Goal: Information Seeking & Learning: Learn about a topic

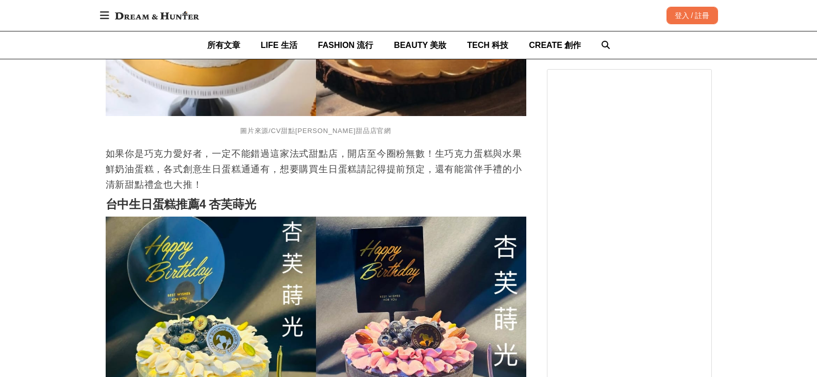
scroll to position [1803, 0]
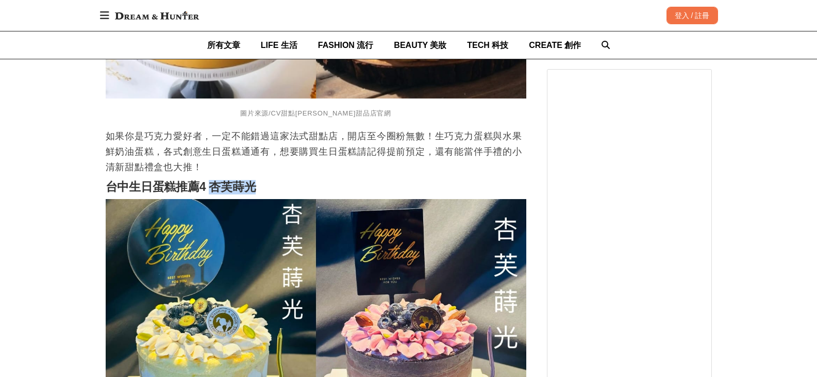
drag, startPoint x: 210, startPoint y: 175, endPoint x: 255, endPoint y: 173, distance: 44.9
click at [261, 180] on h2 "台中生日蛋糕推薦4 杏芙蒔光" at bounding box center [316, 187] width 420 height 14
copy strong "杏芙蒔光"
click at [28, 179] on div "首頁 / 美食旅行 https://dream.bhuntr.com/article/birthday-cake-taichung 收藏 6家台中生日蛋糕推薦…" at bounding box center [408, 227] width 817 height 3812
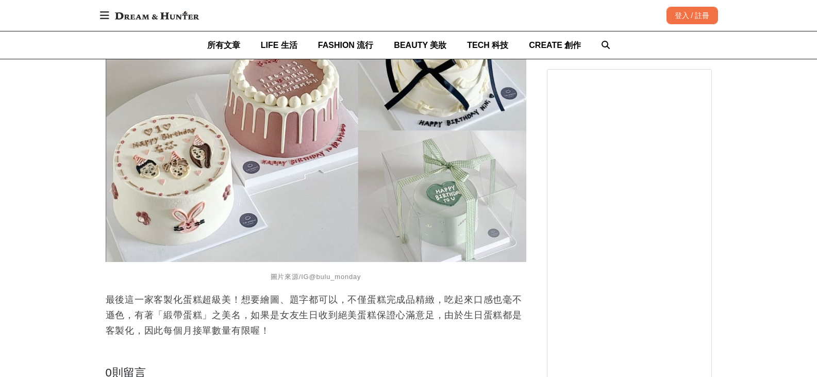
scroll to position [2679, 0]
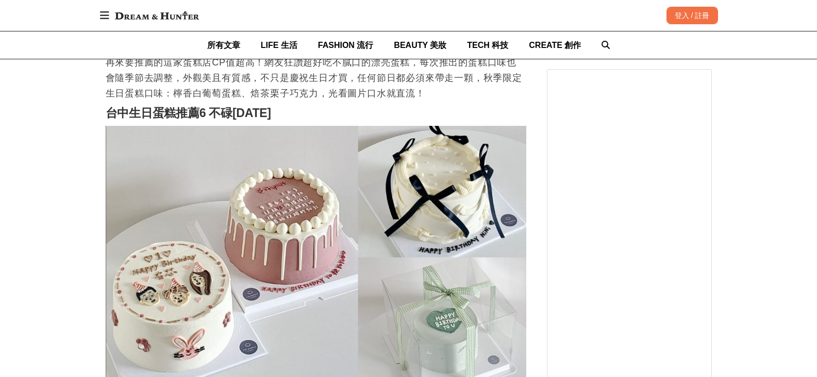
scroll to position [2525, 0]
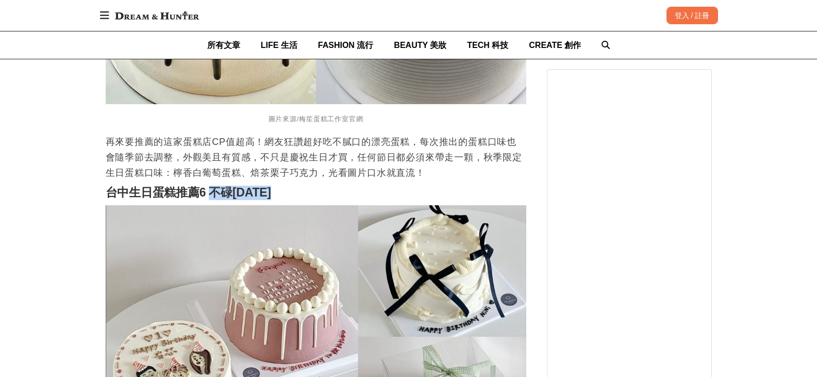
drag, startPoint x: 210, startPoint y: 184, endPoint x: 307, endPoint y: 177, distance: 97.2
click at [307, 185] on h2 "台中生日蛋糕推薦6 不碌Monday" at bounding box center [316, 192] width 420 height 14
copy strong "不碌Monday"
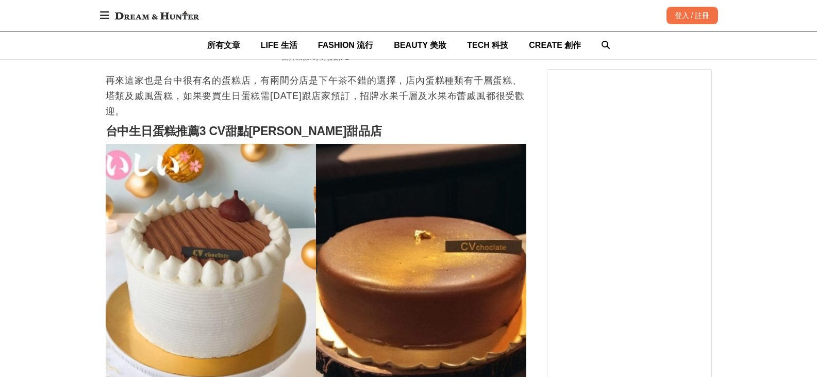
scroll to position [1494, 0]
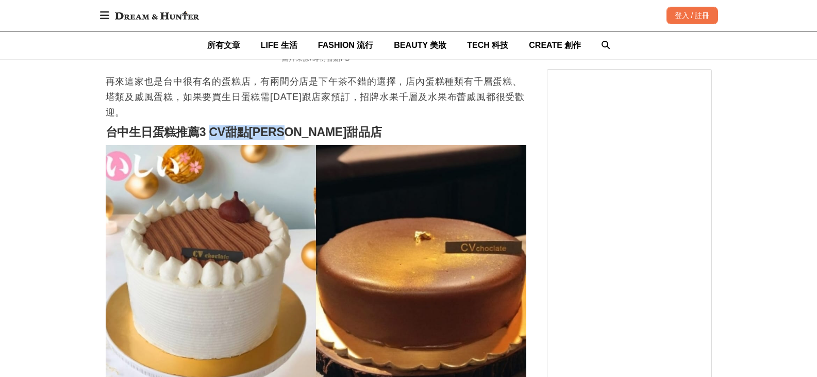
drag, startPoint x: 210, startPoint y: 119, endPoint x: 335, endPoint y: 124, distance: 124.8
click at [335, 125] on h2 "台中生日蛋糕推薦3 CV甜點沙龍甜品店" at bounding box center [316, 132] width 420 height 14
copy strong "CV甜點沙龍甜品店"
drag, startPoint x: 78, startPoint y: 154, endPoint x: 78, endPoint y: 163, distance: 8.8
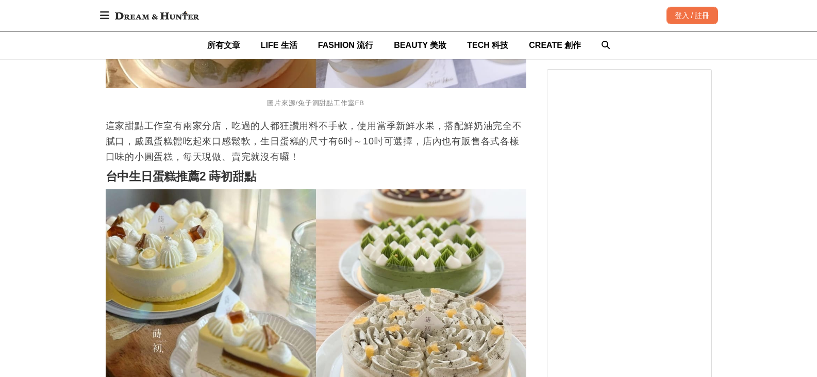
scroll to position [979, 0]
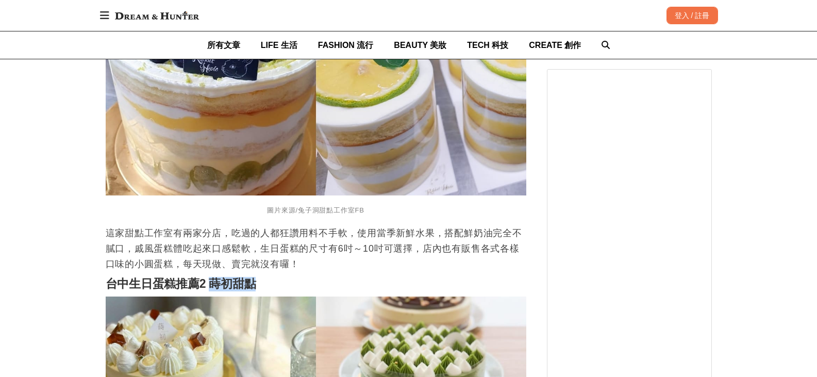
drag, startPoint x: 214, startPoint y: 272, endPoint x: 272, endPoint y: 274, distance: 57.2
click at [272, 277] on h2 "台中生日蛋糕推薦2 蒔初甜點" at bounding box center [316, 284] width 420 height 14
copy strong "蒔初甜點"
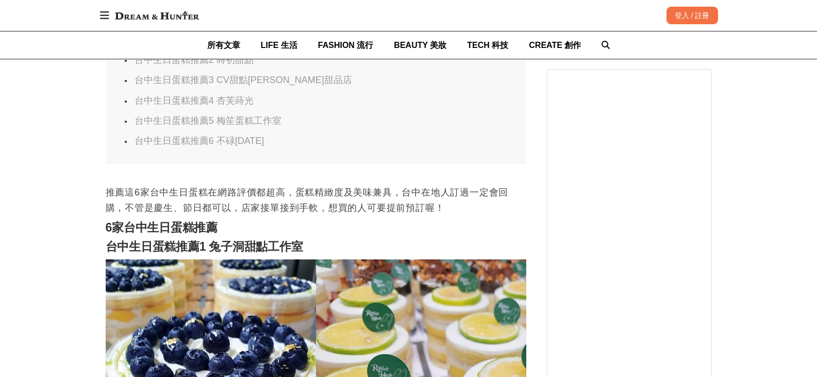
scroll to position [464, 0]
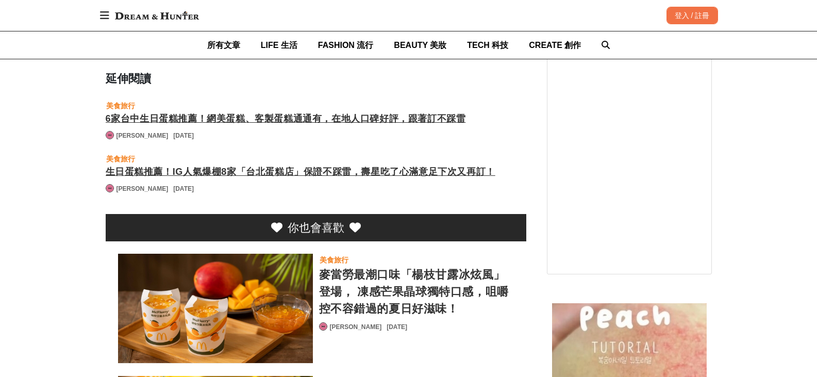
scroll to position [2834, 0]
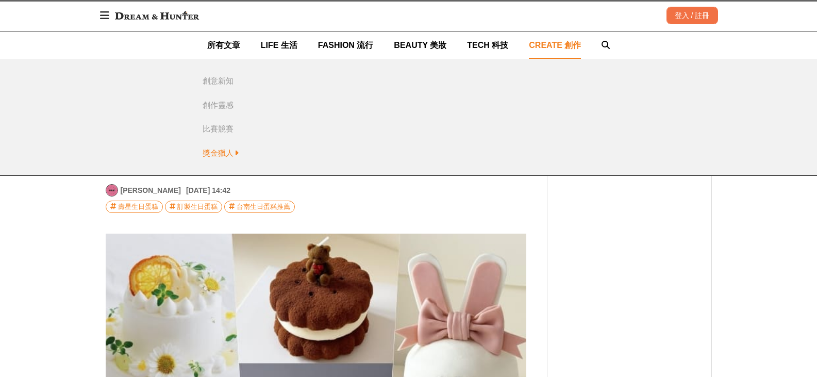
scroll to position [0, 0]
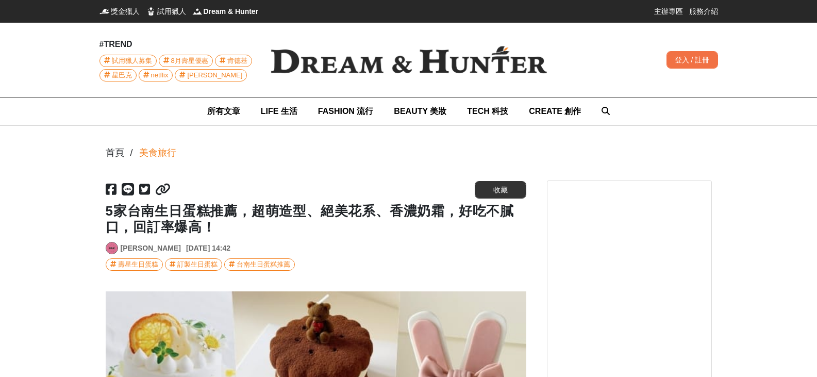
drag, startPoint x: 3, startPoint y: 189, endPoint x: 11, endPoint y: 187, distance: 8.6
click at [236, 117] on link "所有文章" at bounding box center [223, 110] width 33 height 27
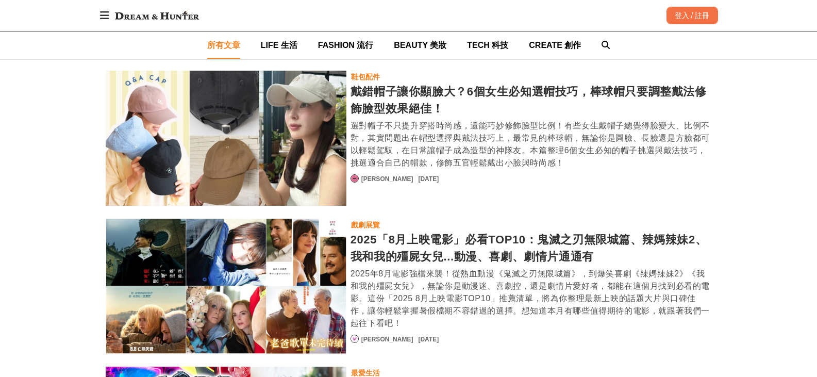
scroll to position [1082, 0]
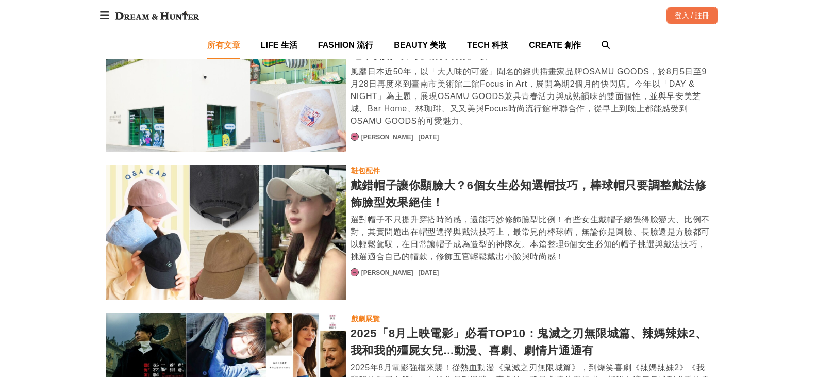
click at [21, 204] on div "所有文章 3C 話題 迪士尼皮克斯《玩具總動員》30週年攜手 CASETiFY 推出全新聯名，胡迪、巴斯光年、三眼怪都來了！ 迎接迪士尼與皮克斯《玩具總動員》…" at bounding box center [408, 62] width 817 height 2040
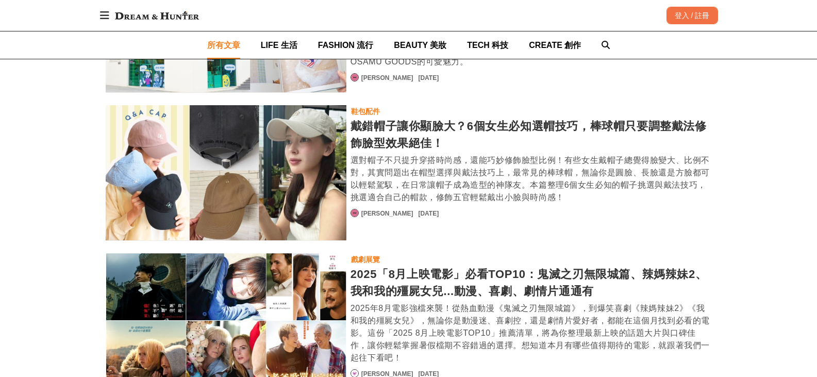
scroll to position [1288, 0]
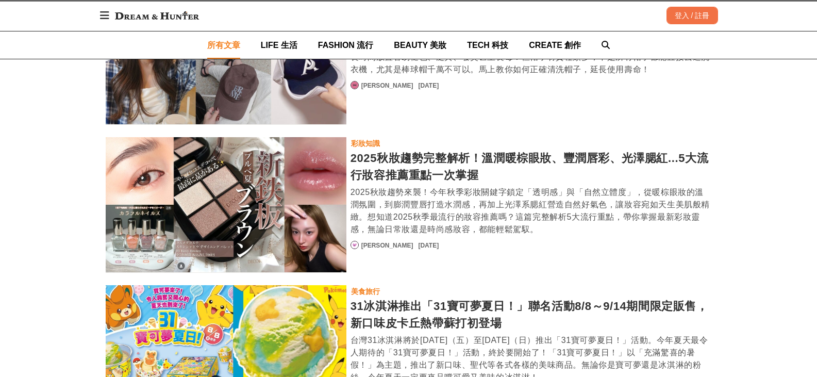
scroll to position [1700, 0]
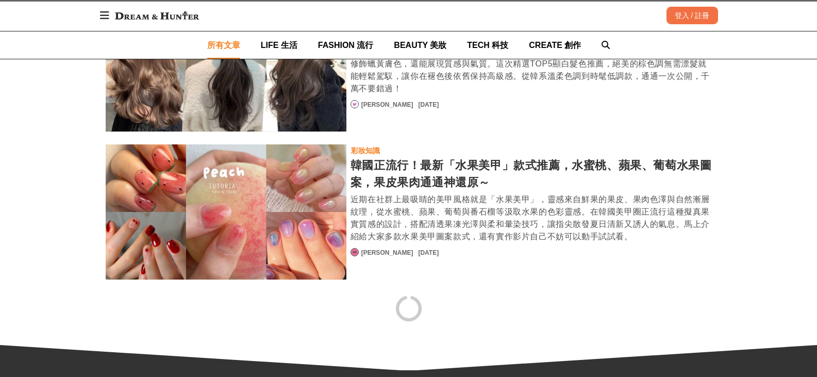
scroll to position [3741, 0]
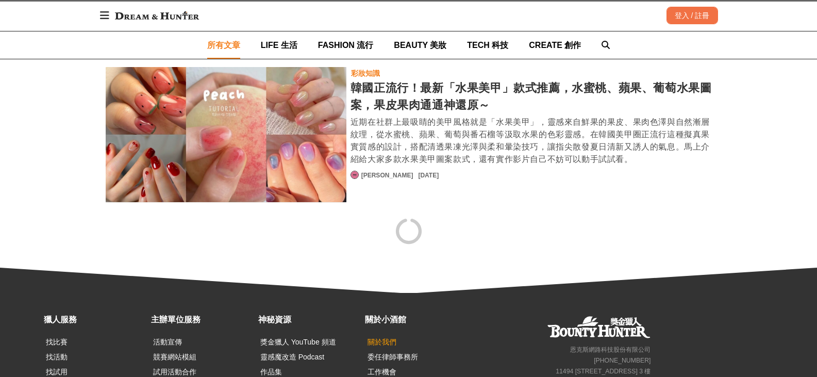
click at [388, 337] on link "關於我們" at bounding box center [381, 341] width 29 height 8
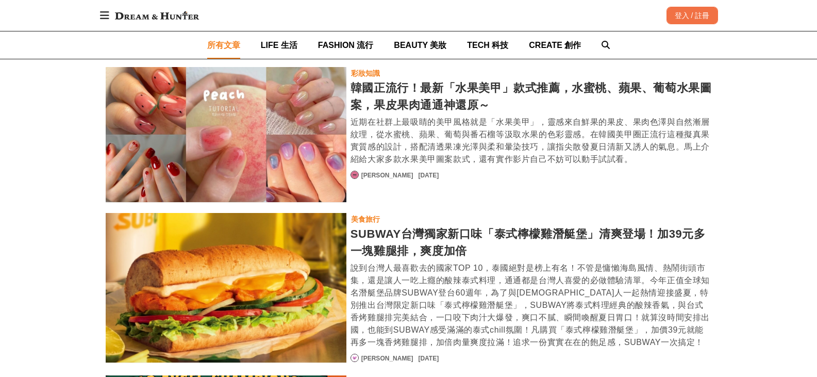
scroll to position [3702, 0]
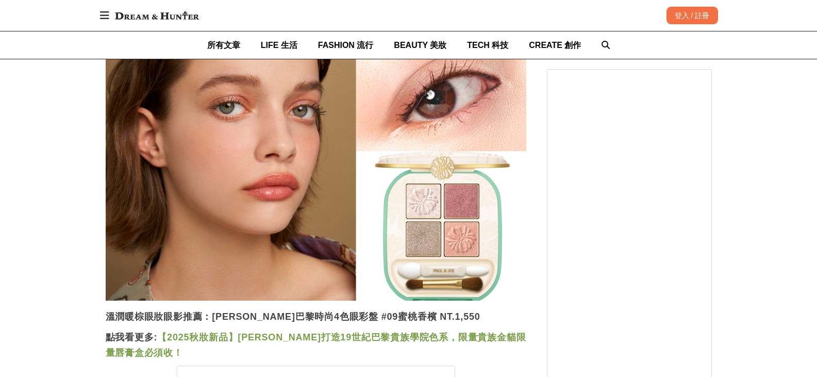
scroll to position [0, 752]
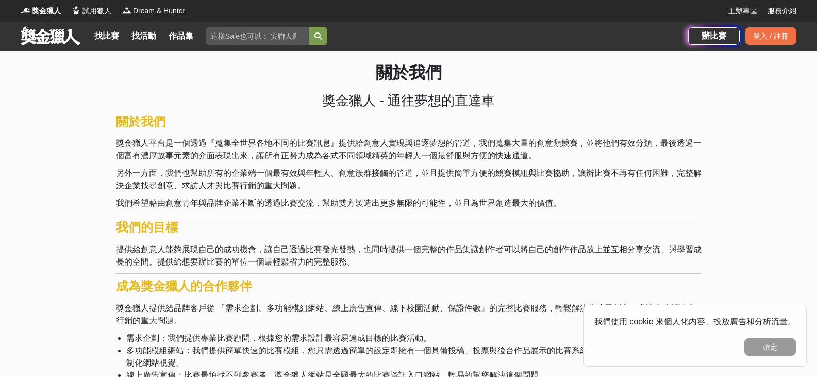
click at [45, 182] on div "關於我們 獎金獵人 - 通往夢想的直達車 關於我們 獎金獵人平台是一個透過『蒐集全世界各地不同的比賽訊息』提供給創意人實現與追逐夢想的管道，我們蒐集大量的創意…" at bounding box center [408, 285] width 817 height 470
